Goal: Task Accomplishment & Management: Complete application form

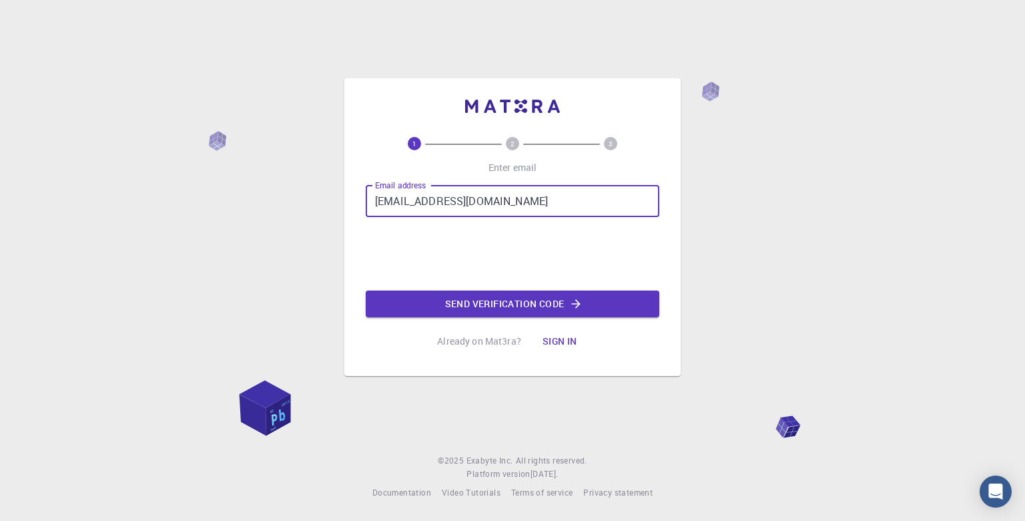
type input "[EMAIL_ADDRESS][DOMAIN_NAME]"
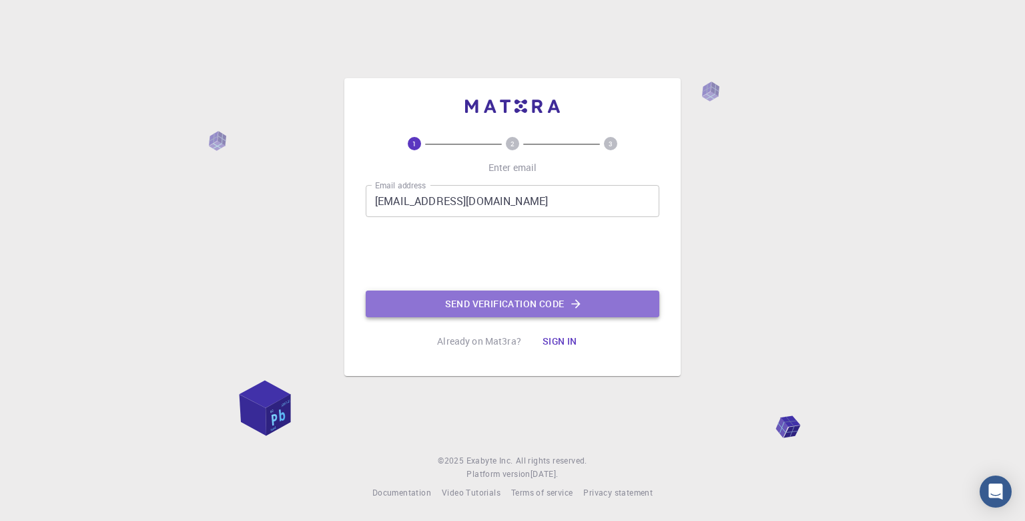
click at [517, 304] on button "Send verification code" at bounding box center [513, 303] width 294 height 27
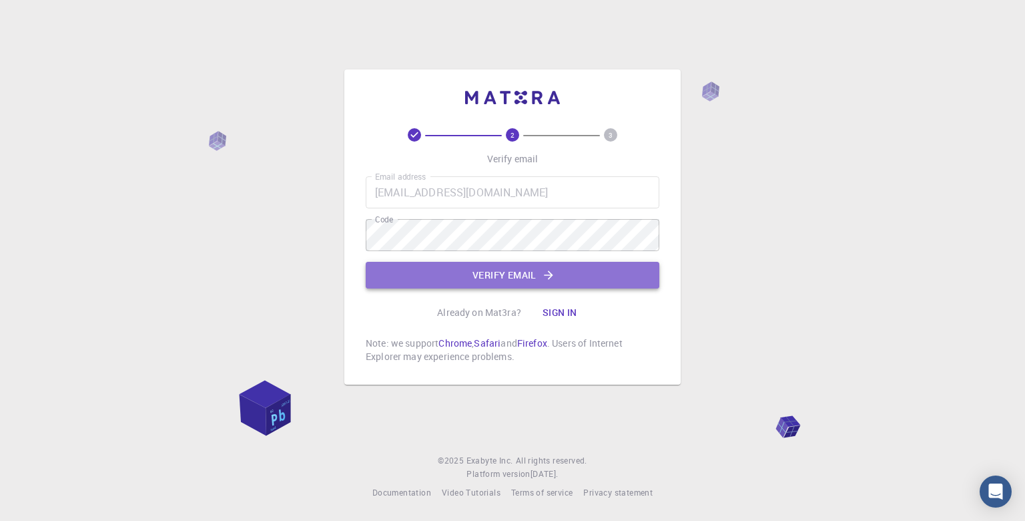
click at [563, 270] on button "Verify email" at bounding box center [513, 275] width 294 height 27
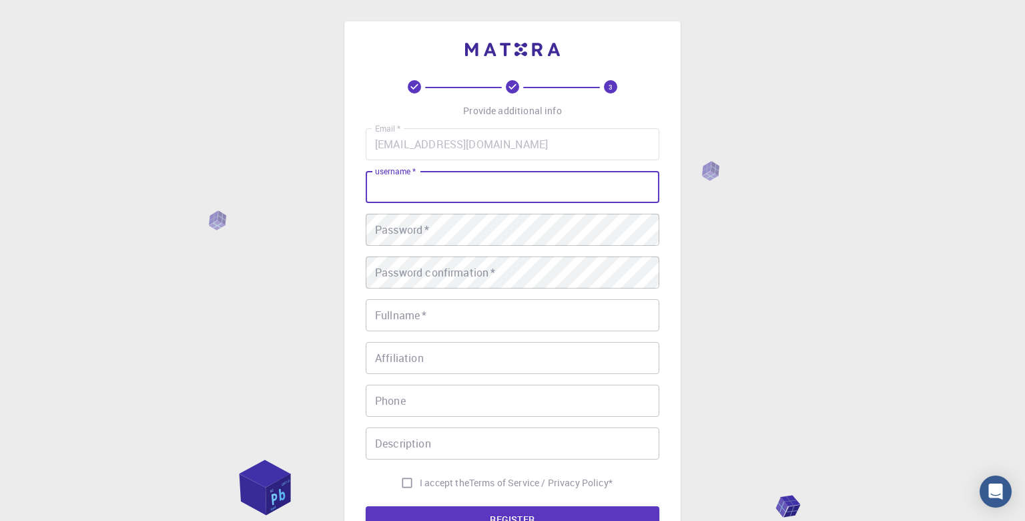
click at [437, 194] on input "username   *" at bounding box center [513, 187] width 294 height 32
type input "ib1454"
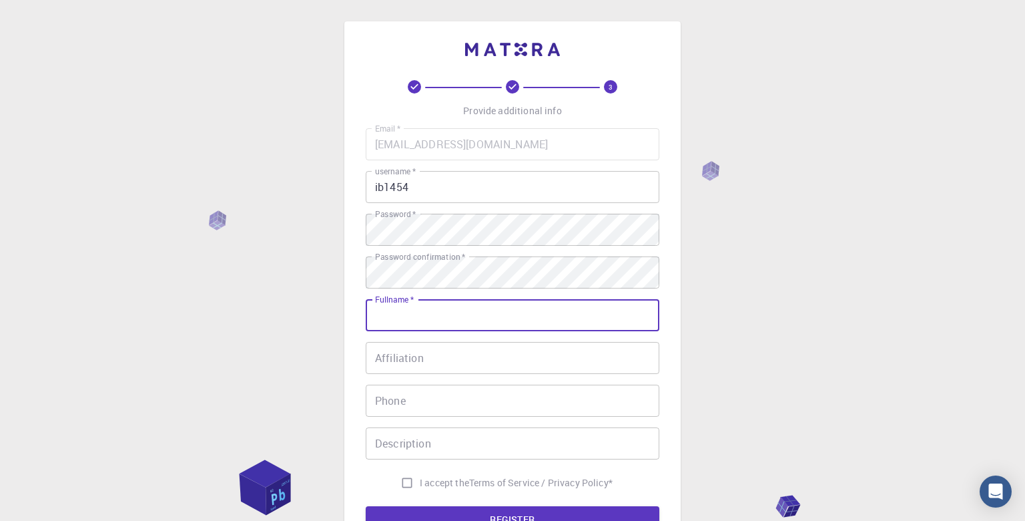
click at [396, 321] on input "Fullname   *" at bounding box center [513, 315] width 294 height 32
type input "ib cifer"
click at [449, 358] on input "Affiliation" at bounding box center [513, 358] width 294 height 32
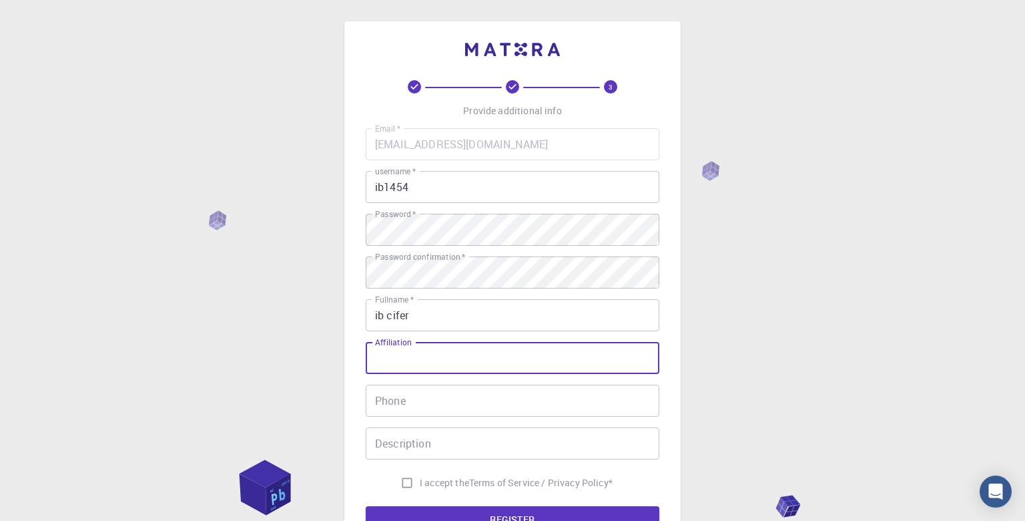
click at [400, 482] on input "I accept the Terms of Service / Privacy Policy *" at bounding box center [406, 482] width 25 height 25
checkbox input "true"
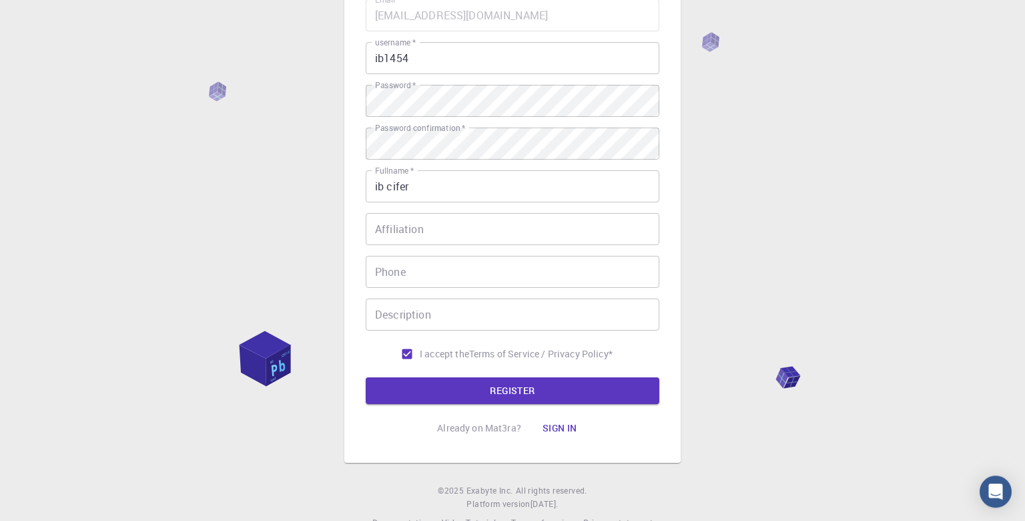
scroll to position [123, 0]
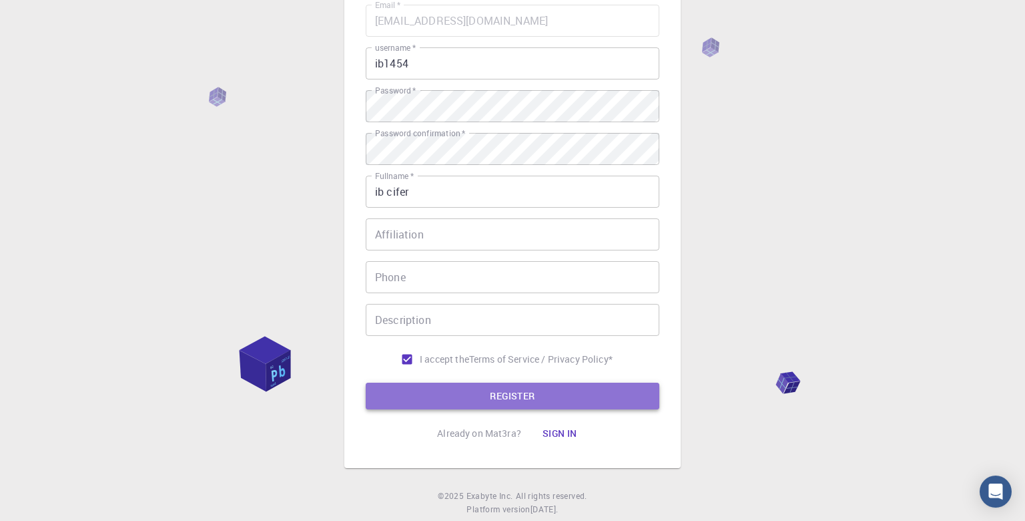
click at [561, 399] on button "REGISTER" at bounding box center [513, 395] width 294 height 27
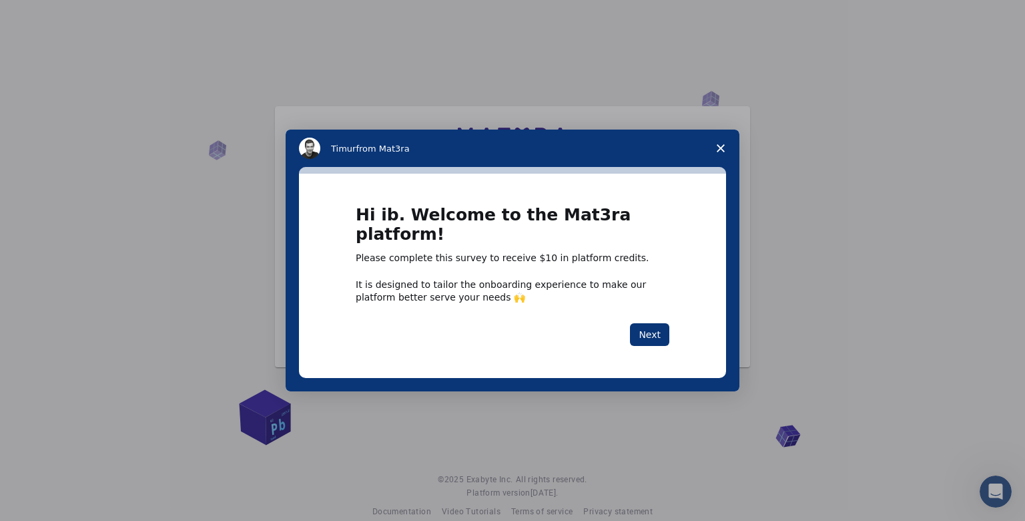
click at [722, 150] on polygon "Close survey" at bounding box center [721, 148] width 8 height 8
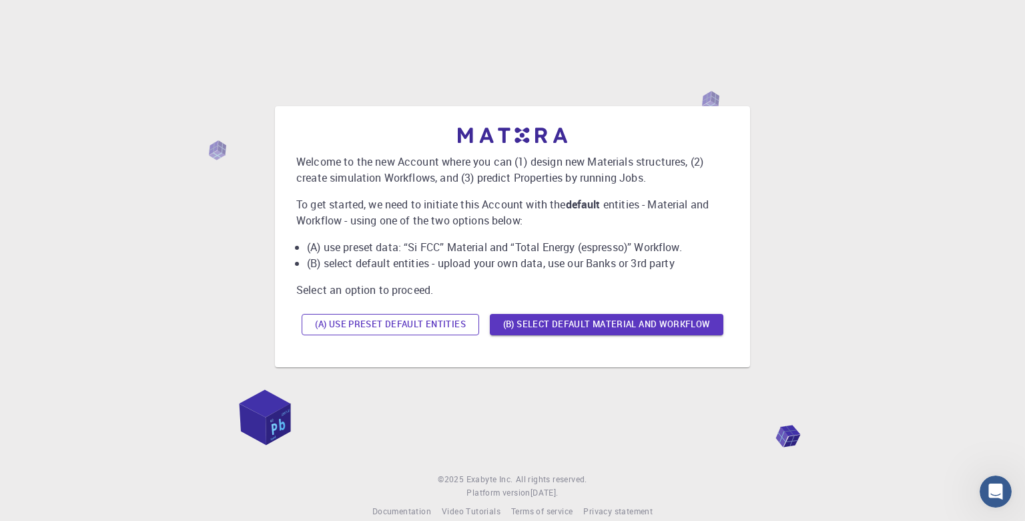
click at [423, 322] on button "(A) Use preset default entities" at bounding box center [391, 324] width 178 height 21
